Goal: Information Seeking & Learning: Learn about a topic

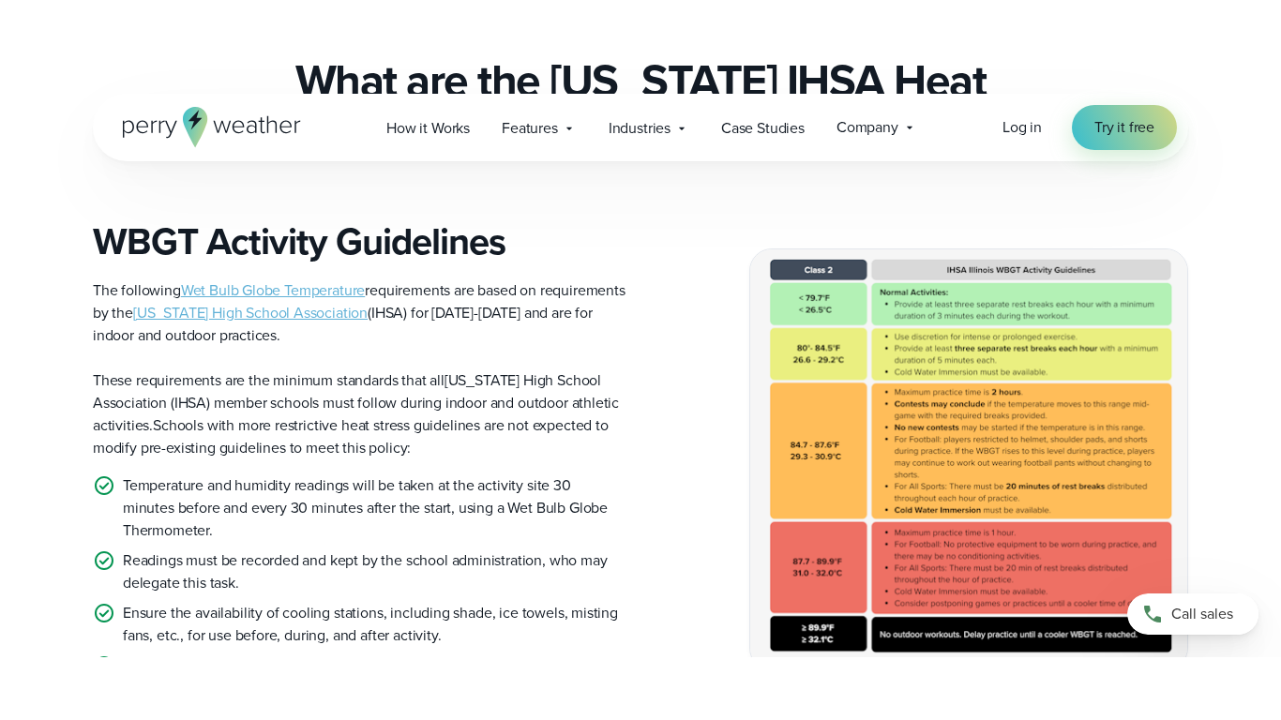
scroll to position [504, 0]
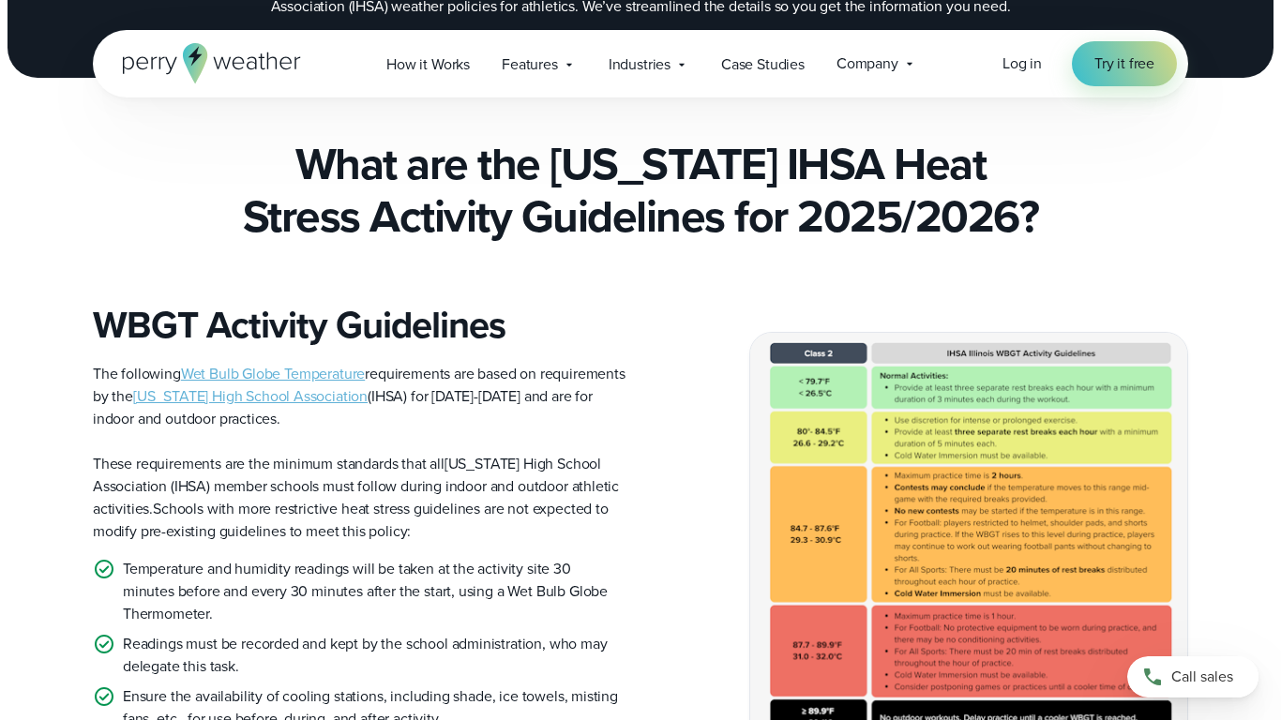
scroll to position [348, 0]
